Goal: Find contact information: Find contact information

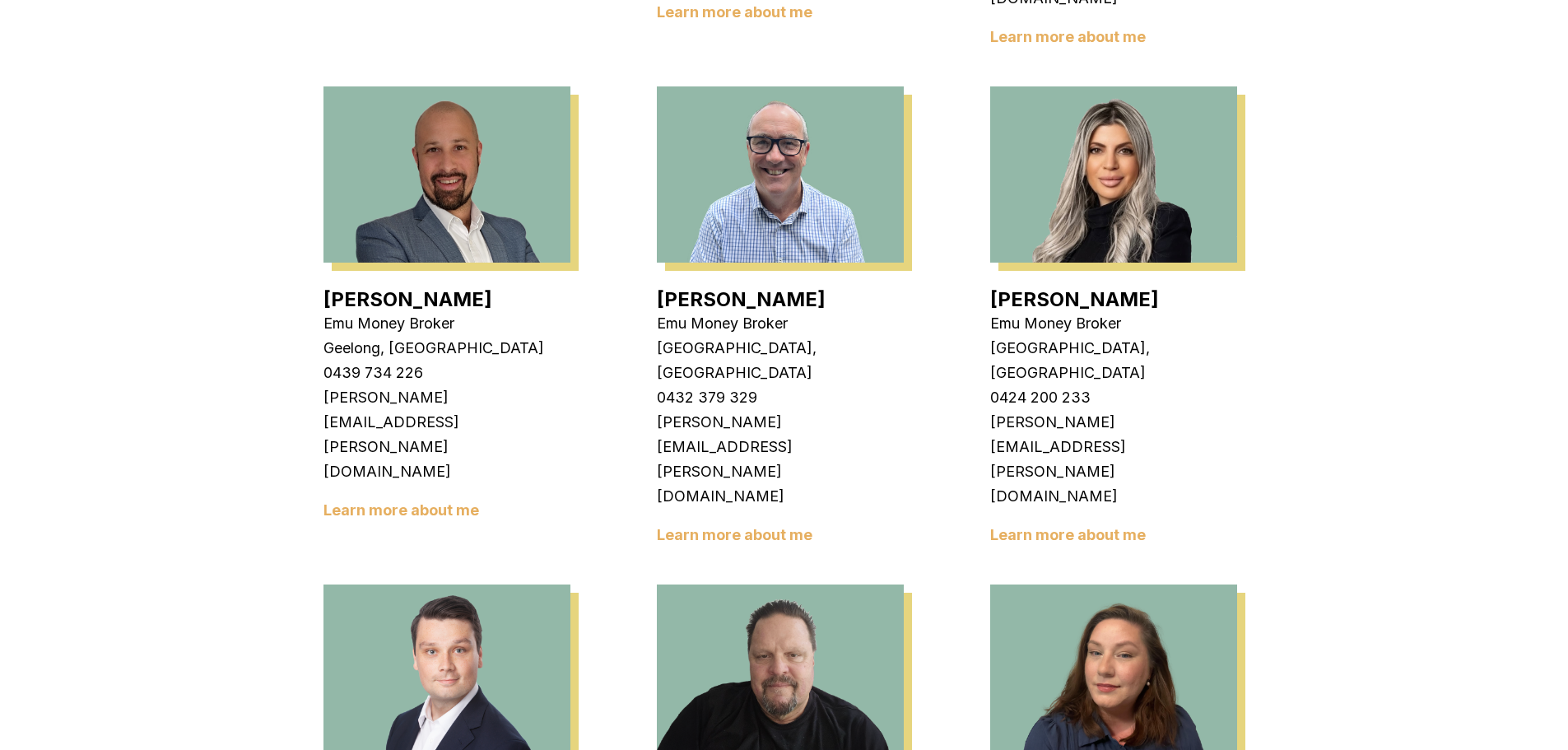
scroll to position [823, 0]
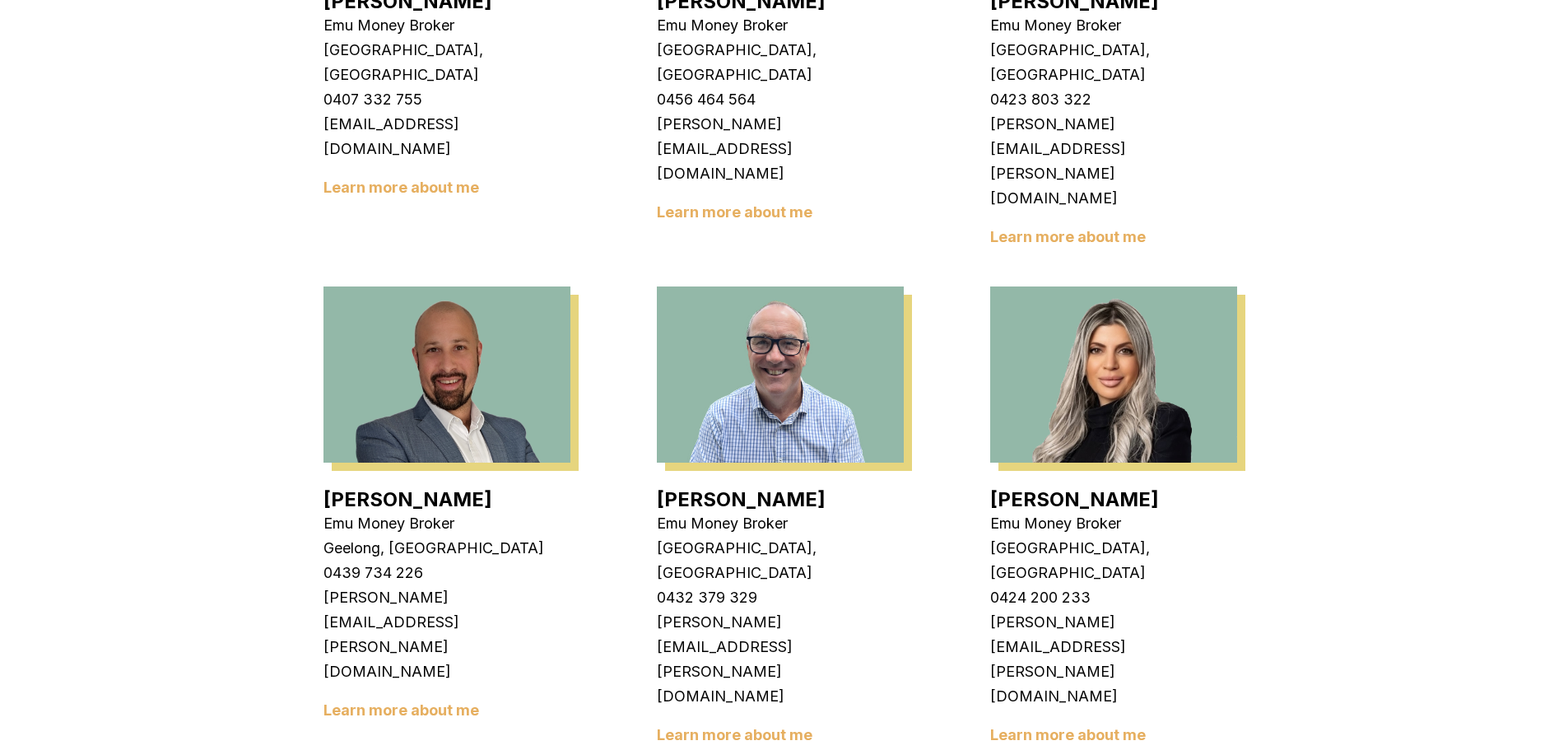
click at [1128, 287] on img at bounding box center [1113, 375] width 246 height 176
click at [1126, 287] on img at bounding box center [1113, 375] width 246 height 176
click at [1077, 487] on link "[PERSON_NAME]" at bounding box center [1075, 499] width 169 height 24
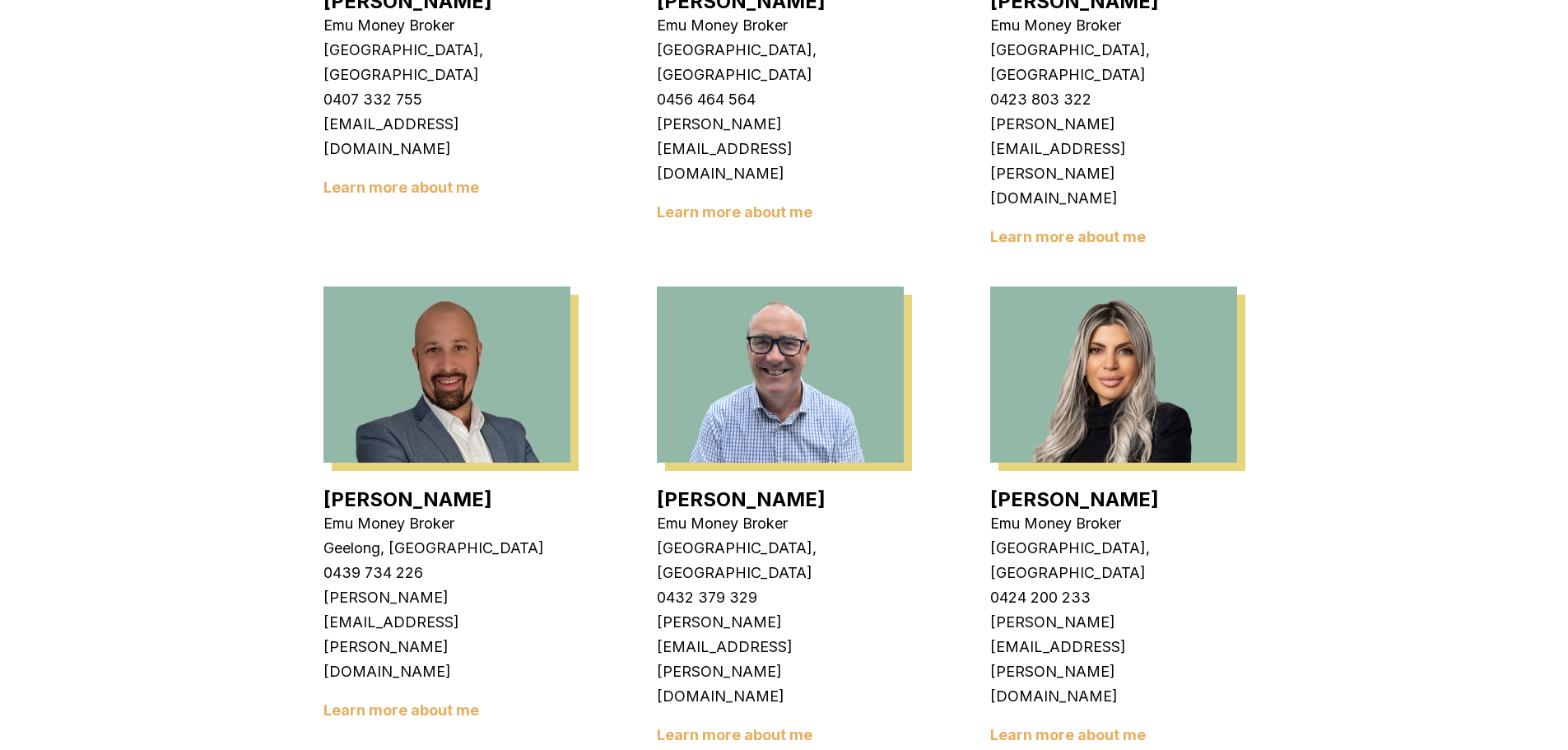
click at [350, 487] on link "[PERSON_NAME]" at bounding box center [408, 499] width 169 height 24
